Goal: Information Seeking & Learning: Learn about a topic

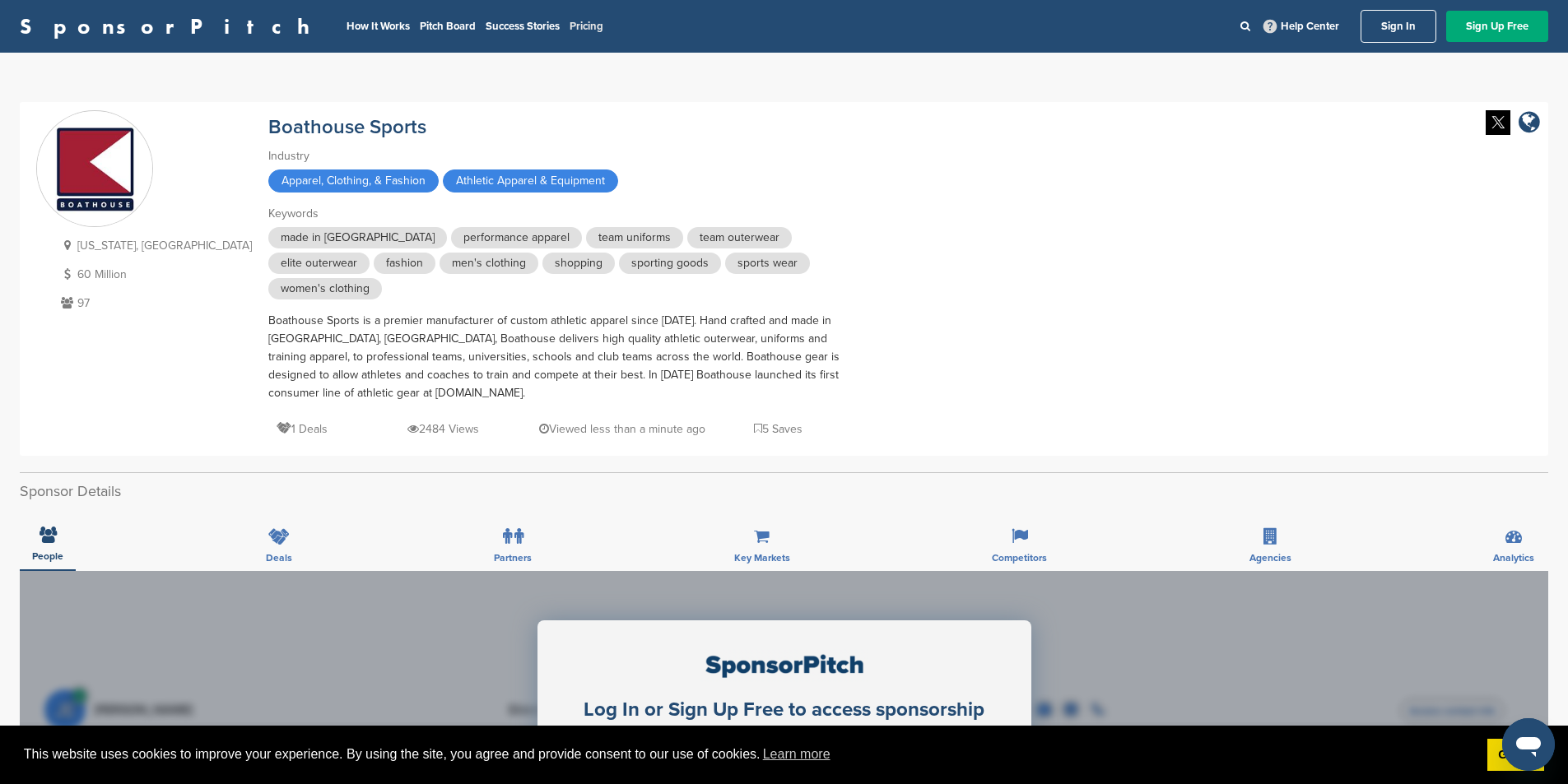
click at [569, 23] on link "Pricing" at bounding box center [586, 26] width 34 height 13
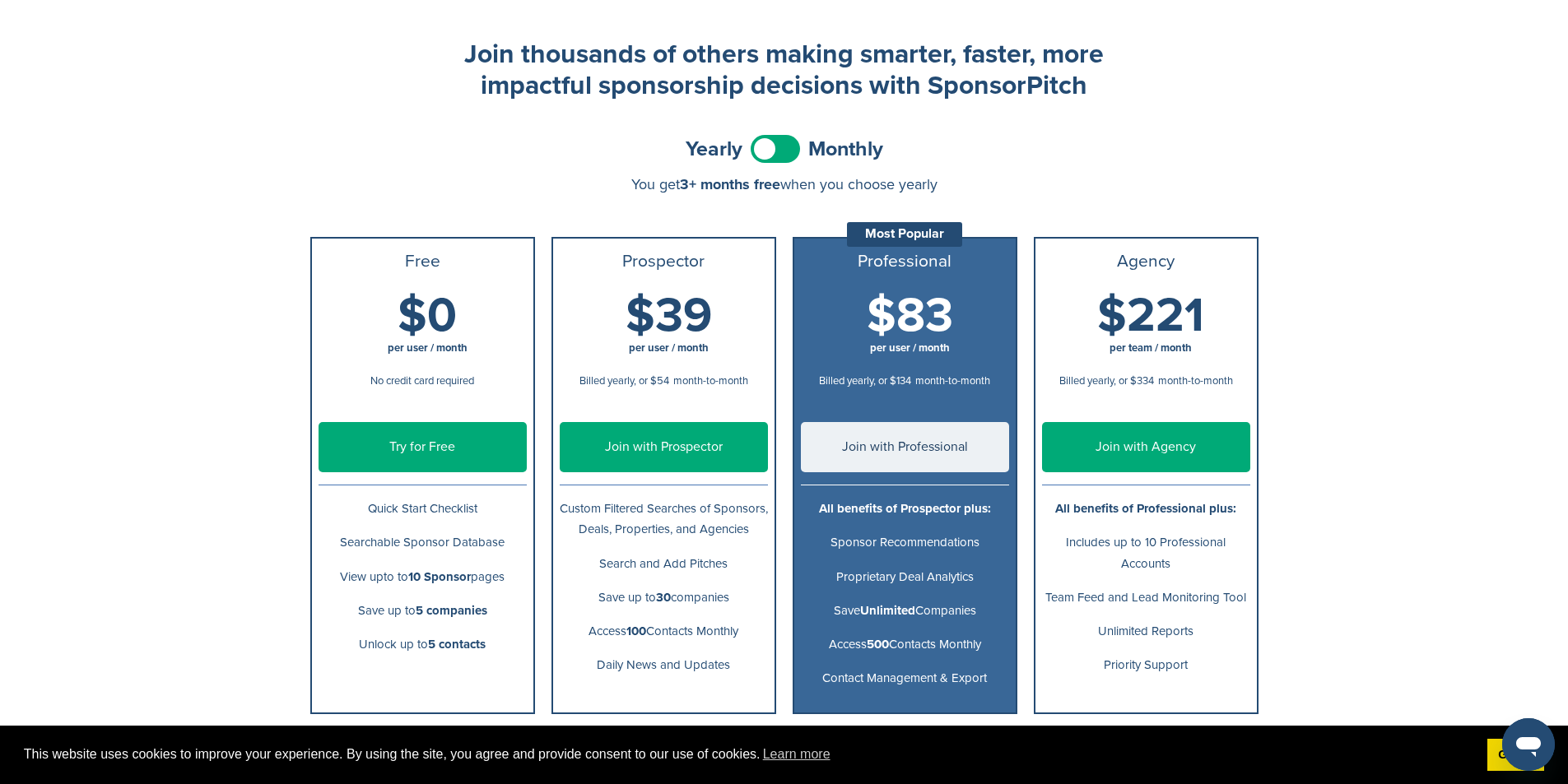
scroll to position [82, 0]
